Goal: Check status: Check status

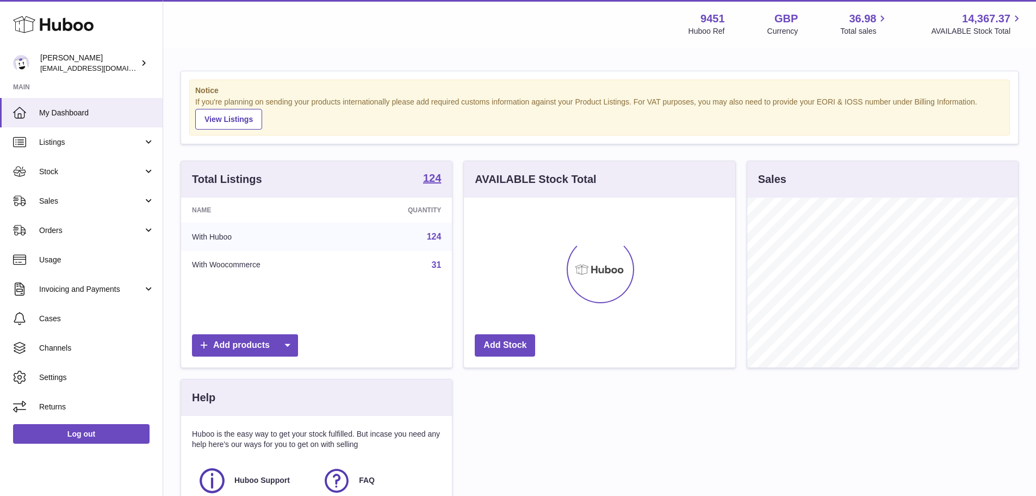
scroll to position [170, 271]
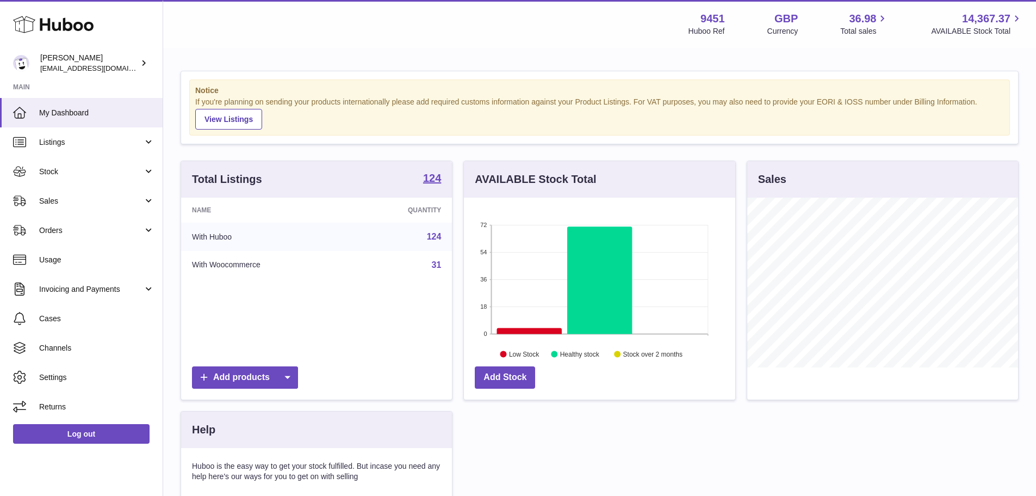
click at [491, 89] on strong "Notice" at bounding box center [599, 90] width 809 height 10
click at [95, 195] on link "Sales" at bounding box center [81, 200] width 163 height 29
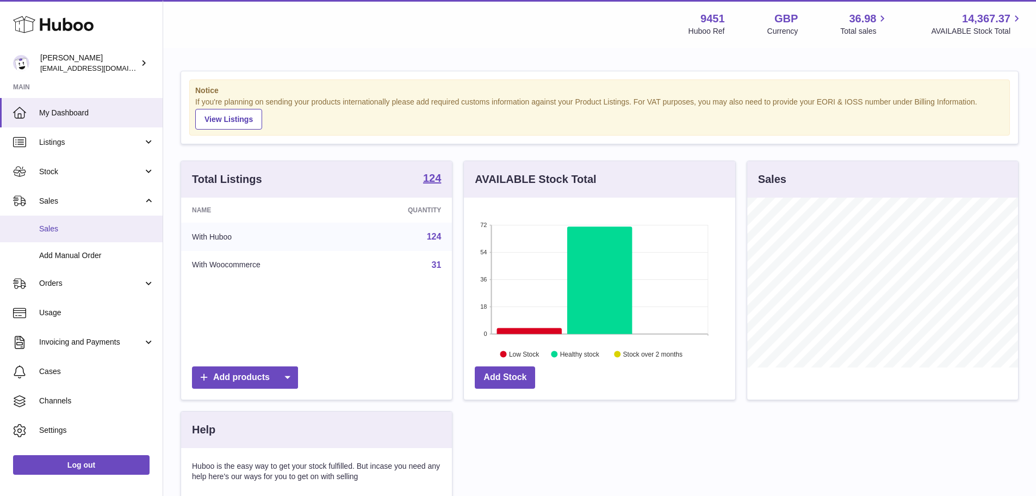
click at [95, 230] on span "Sales" at bounding box center [96, 229] width 115 height 10
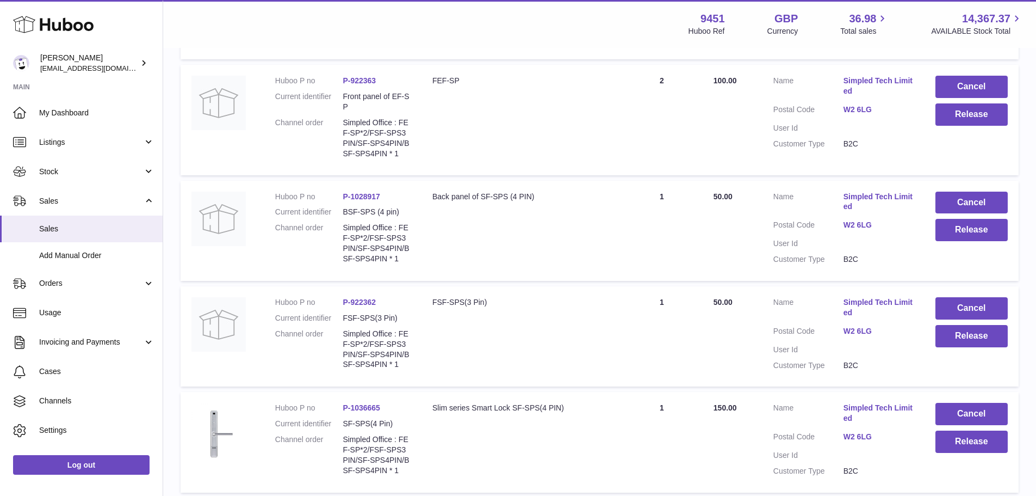
scroll to position [399, 0]
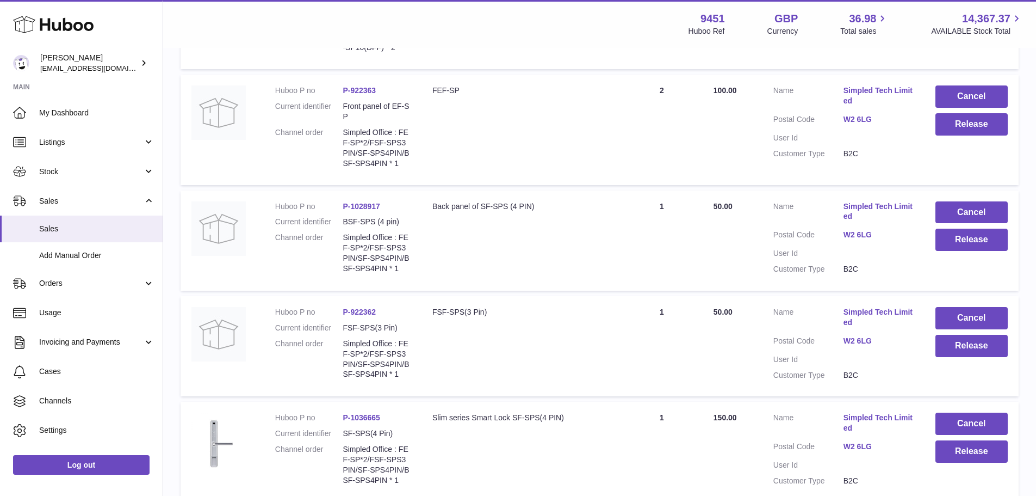
drag, startPoint x: 391, startPoint y: 214, endPoint x: 352, endPoint y: 224, distance: 39.7
click at [352, 224] on dl "Huboo P no P-1028917 Current identifier BSF-SPS (4 pin) Channel order Simpled O…" at bounding box center [342, 240] width 135 height 78
copy link "1028917"
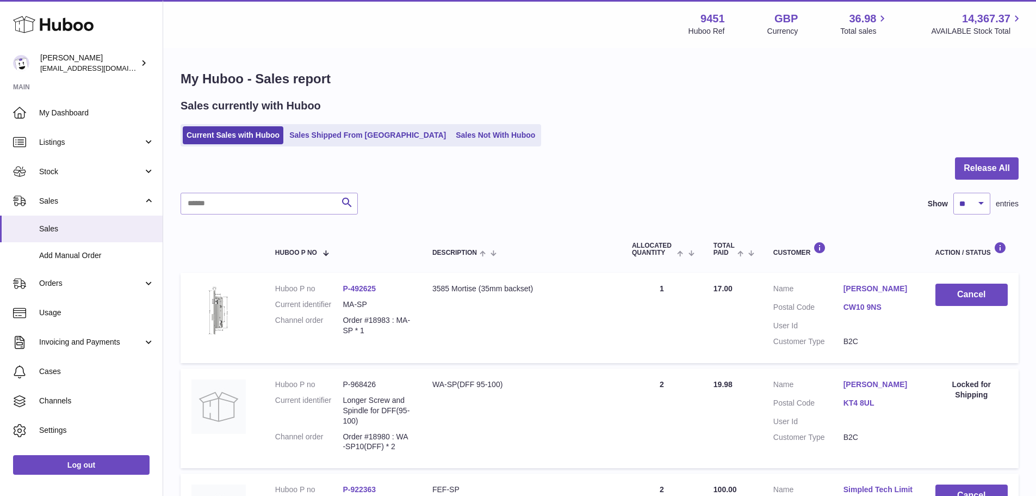
scroll to position [0, 0]
click at [332, 125] on ul "Current Sales with Huboo Sales Shipped From Huboo Sales Not With Huboo" at bounding box center [361, 136] width 361 height 22
click at [333, 128] on link "Sales Shipped From [GEOGRAPHIC_DATA]" at bounding box center [368, 136] width 164 height 18
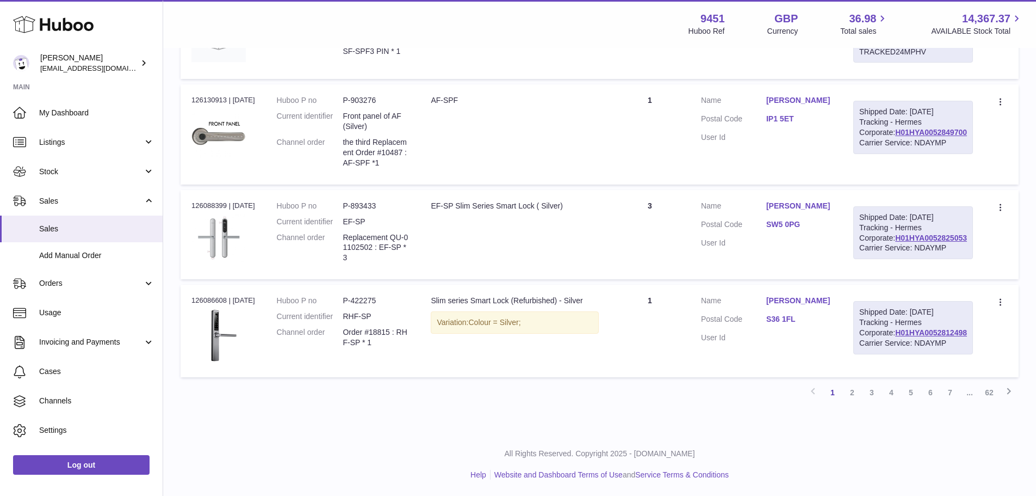
scroll to position [1088, 0]
click at [852, 402] on link "2" at bounding box center [853, 392] width 20 height 20
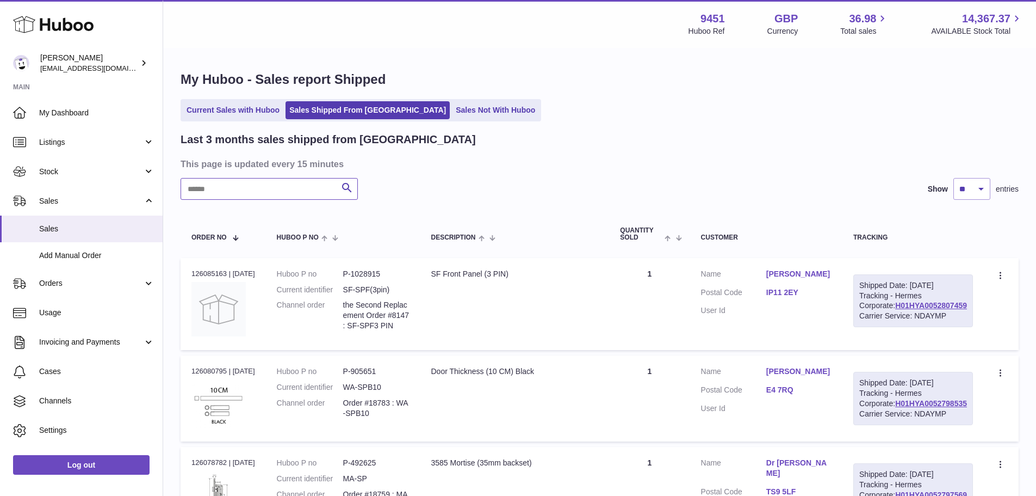
click at [227, 186] on input "text" at bounding box center [269, 189] width 177 height 22
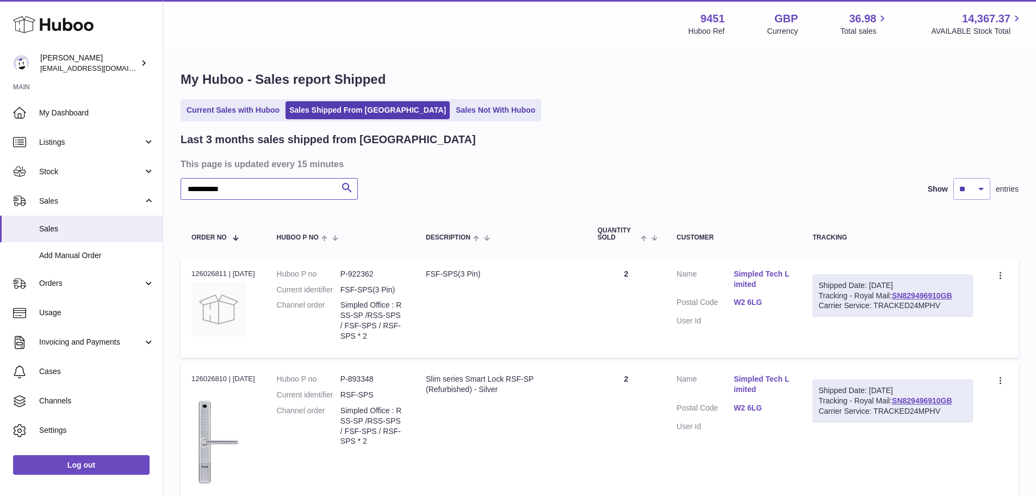
click at [203, 186] on input "**********" at bounding box center [269, 189] width 177 height 22
type input "**********"
click at [452, 116] on link "Sales Not With Huboo" at bounding box center [495, 110] width 87 height 18
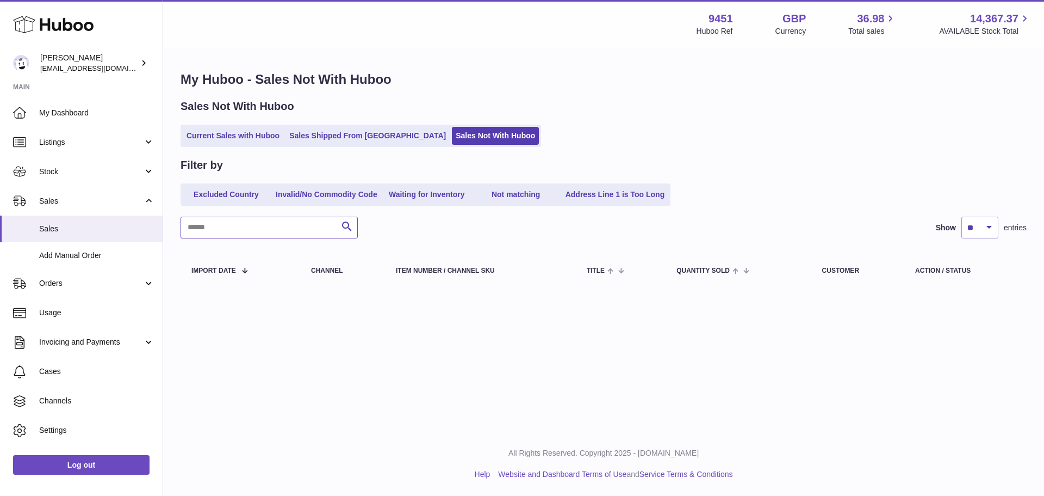
paste input "**********"
type input "**********"
click at [516, 196] on link "Not matching" at bounding box center [516, 194] width 87 height 18
click at [592, 197] on link "Address Line 1 is Too Long" at bounding box center [615, 194] width 107 height 18
click at [471, 197] on link "Waiting for Inventory" at bounding box center [426, 194] width 87 height 18
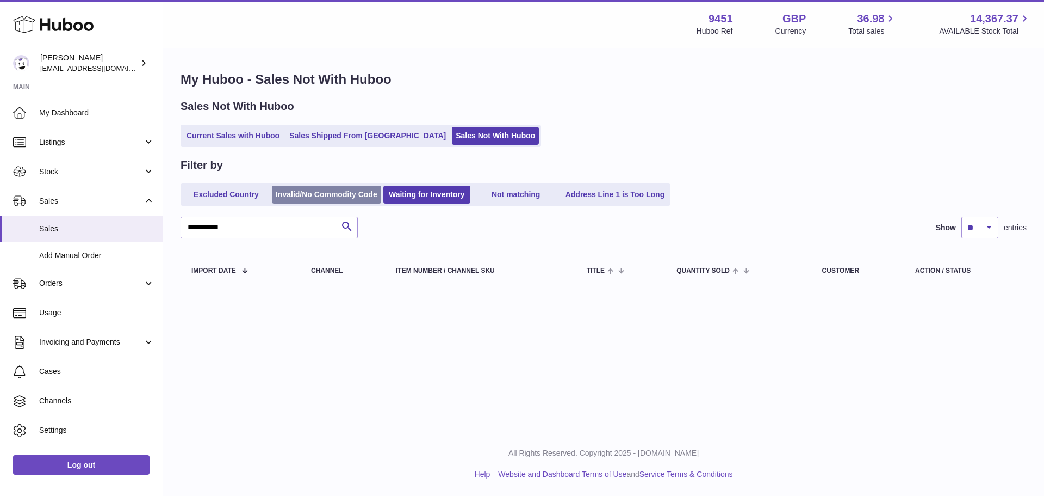
click at [330, 200] on link "Invalid/No Commodity Code" at bounding box center [326, 194] width 109 height 18
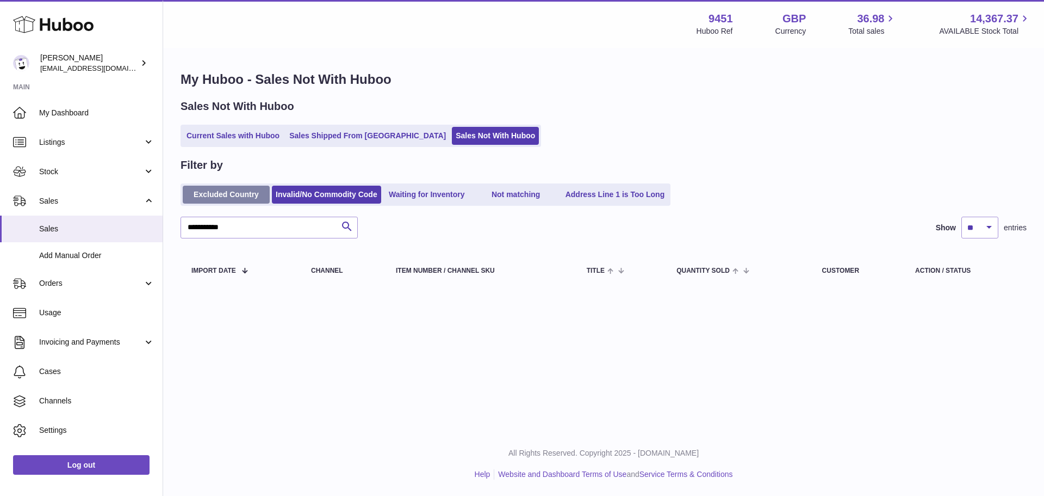
click at [241, 200] on link "Excluded Country" at bounding box center [226, 194] width 87 height 18
click at [254, 122] on div "Sales Not With Huboo Current Sales with Huboo Sales Shipped From Huboo Sales No…" at bounding box center [604, 123] width 846 height 48
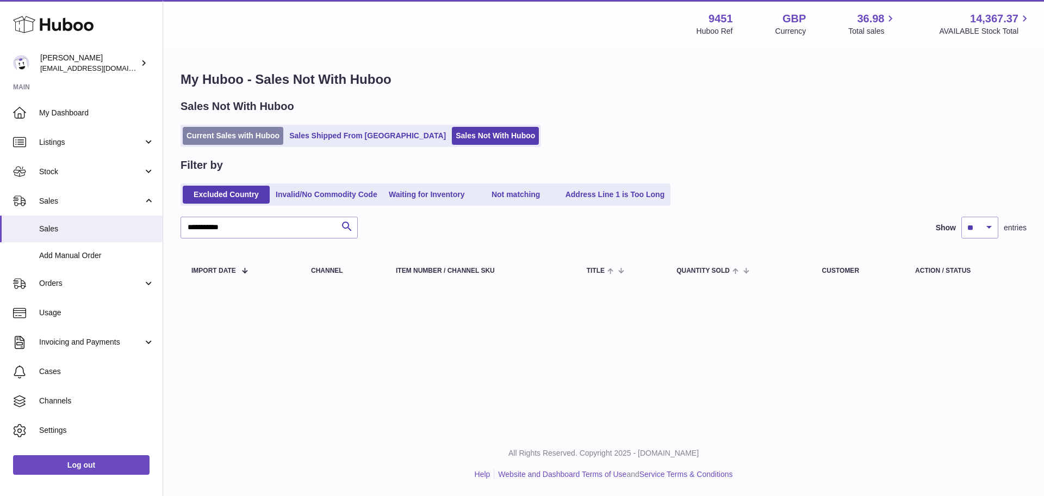
click at [257, 138] on link "Current Sales with Huboo" at bounding box center [233, 136] width 101 height 18
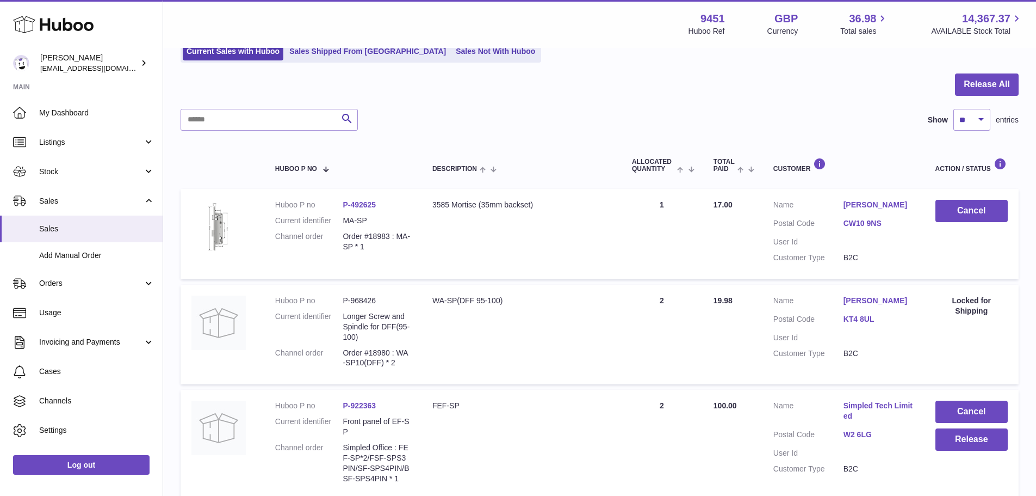
scroll to position [73, 0]
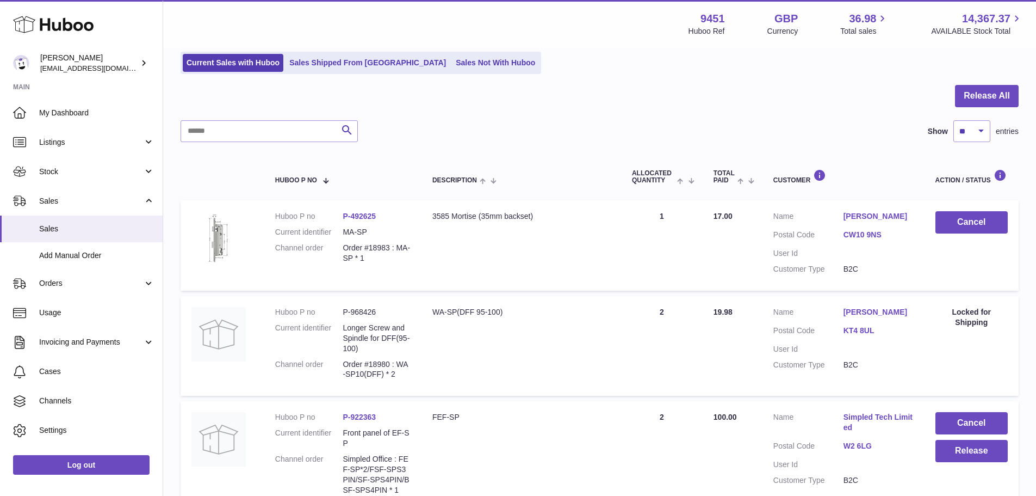
click at [326, 53] on ul "Current Sales with Huboo Sales Shipped From Huboo Sales Not With Huboo" at bounding box center [361, 63] width 361 height 22
click at [345, 79] on div "My Huboo - Sales report Sales currently with Huboo Current Sales with Huboo Sal…" at bounding box center [599, 416] width 873 height 880
click at [349, 71] on link "Sales Shipped From [GEOGRAPHIC_DATA]" at bounding box center [368, 63] width 164 height 18
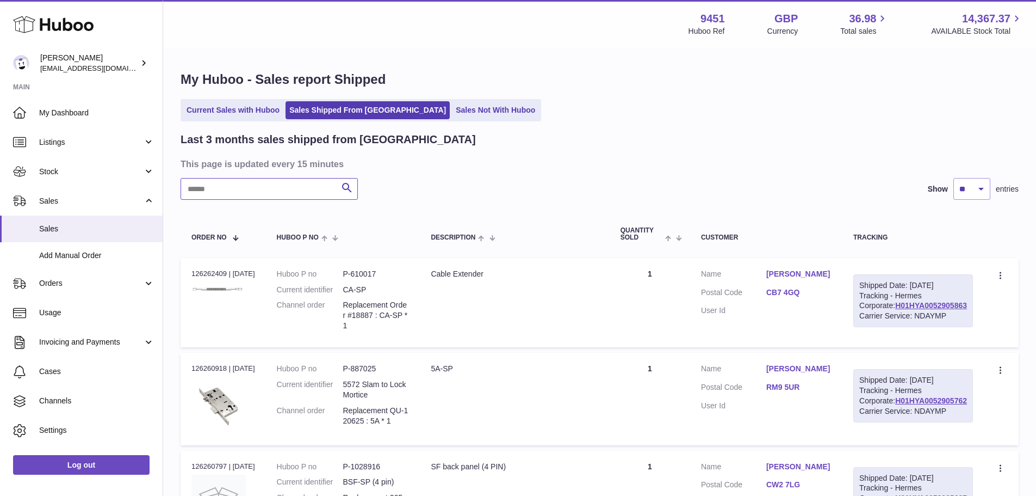
click at [307, 195] on input "text" at bounding box center [269, 189] width 177 height 22
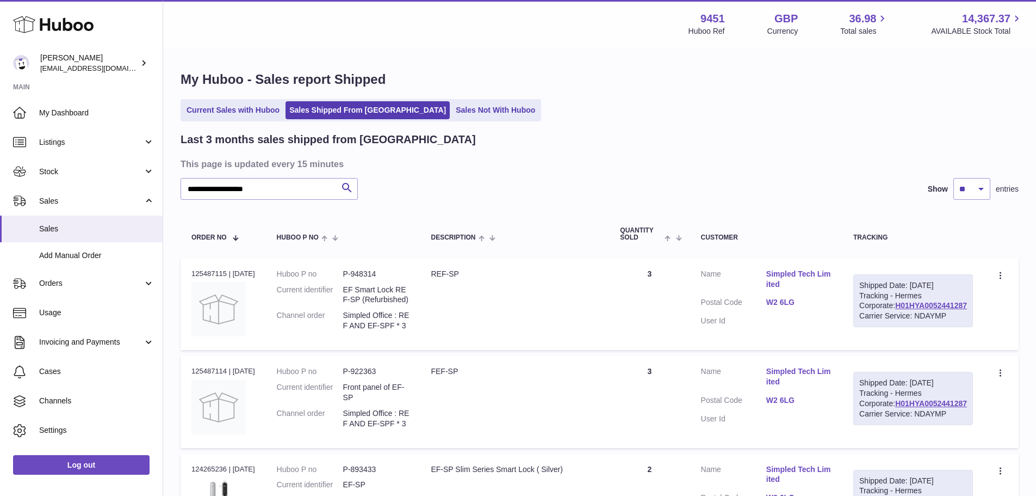
click at [429, 304] on td "Description REF-SP" at bounding box center [514, 304] width 189 height 92
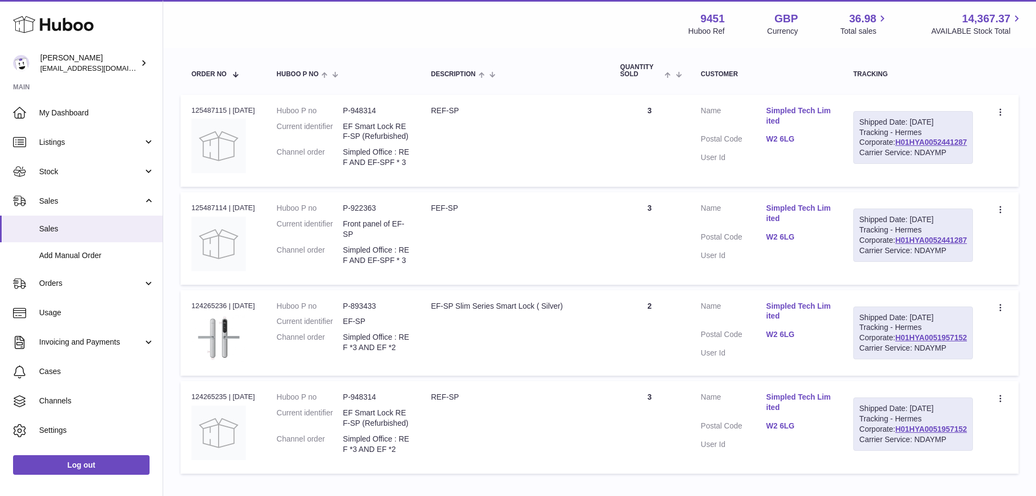
scroll to position [54, 0]
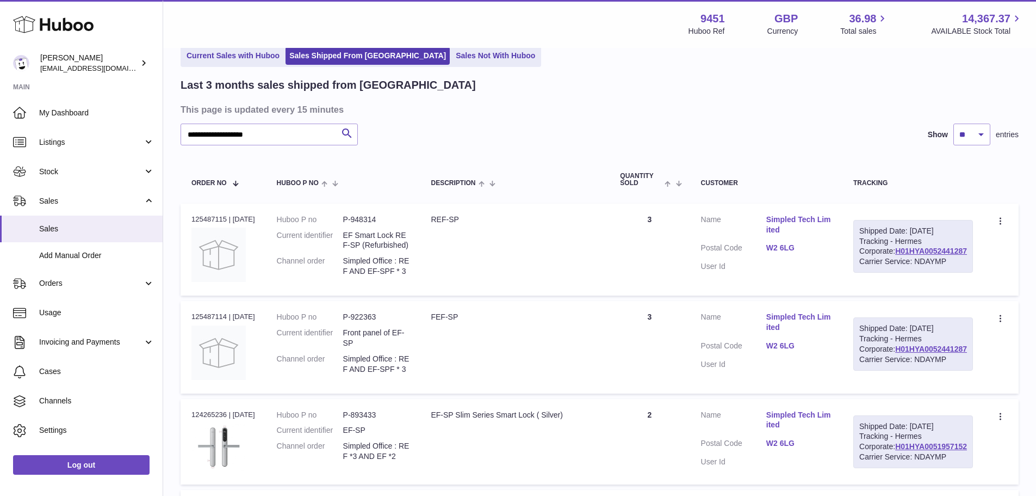
click at [410, 374] on dd "Simpled Office : REF AND EF-SPF * 3" at bounding box center [376, 364] width 66 height 21
drag, startPoint x: 419, startPoint y: 398, endPoint x: 355, endPoint y: 355, distance: 76.8
click at [358, 361] on td "Huboo P no P-922363 Current identifier Front panel of EF-SP Channel order Simpl…" at bounding box center [343, 347] width 154 height 92
click at [377, 374] on dd "Simpled Office : REF AND EF-SPF * 3" at bounding box center [376, 364] width 66 height 21
drag, startPoint x: 416, startPoint y: 393, endPoint x: 349, endPoint y: 387, distance: 66.6
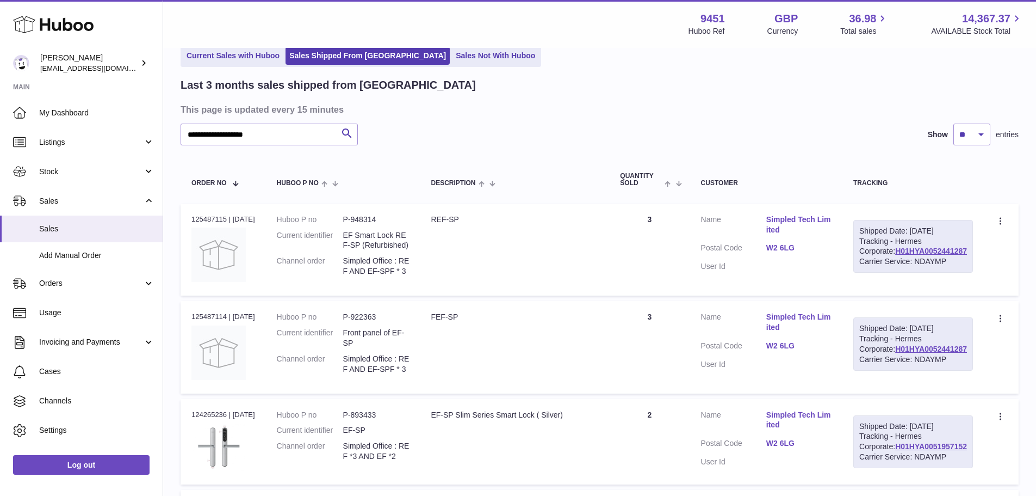
click at [349, 379] on dl "Huboo P no P-922363 Current identifier Front panel of EF-SP Channel order Simpl…" at bounding box center [343, 345] width 133 height 67
copy dl "Simpled Office : REF AND EF-SPF * 3"
drag, startPoint x: 275, startPoint y: 136, endPoint x: 176, endPoint y: 129, distance: 99.2
click at [176, 129] on div "**********" at bounding box center [599, 302] width 873 height 615
paste input "**********"
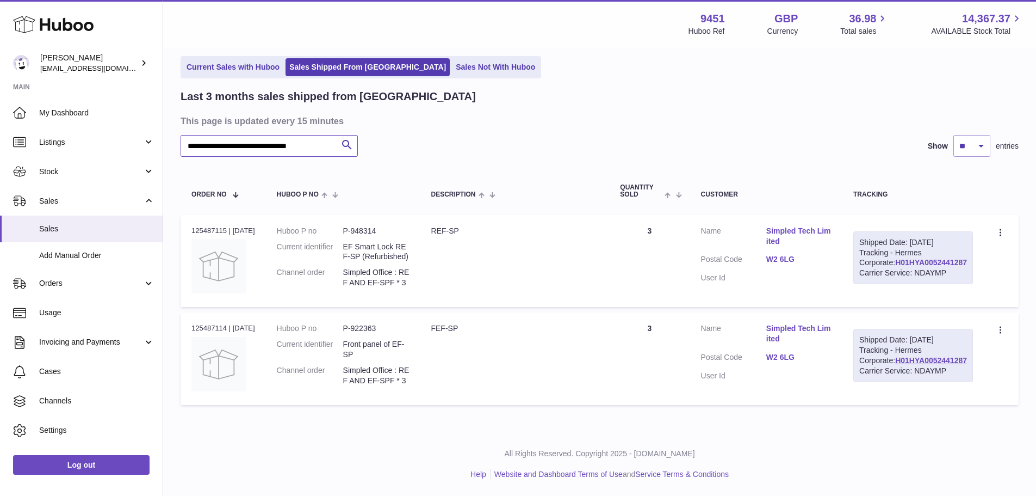
type input "**********"
click at [952, 267] on link "H01HYA0052441287" at bounding box center [931, 262] width 72 height 9
drag, startPoint x: 794, startPoint y: 255, endPoint x: 825, endPoint y: 252, distance: 31.2
click at [825, 254] on dd "W2 6LG" at bounding box center [798, 260] width 65 height 13
copy link "W2 6LG"
